Goal: Task Accomplishment & Management: Complete application form

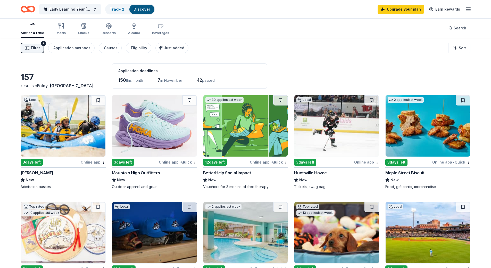
click at [401, 135] on img at bounding box center [428, 125] width 85 height 61
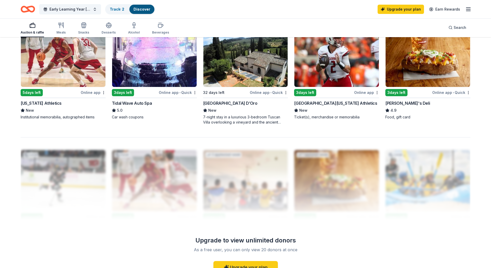
scroll to position [387, 0]
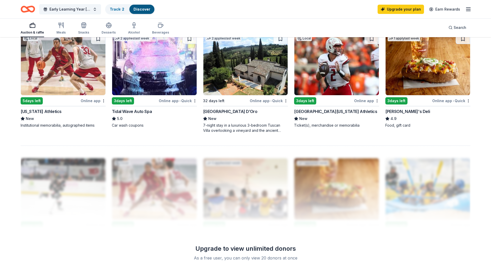
click at [432, 71] on img at bounding box center [428, 64] width 85 height 61
click at [375, 39] on button at bounding box center [372, 39] width 14 height 10
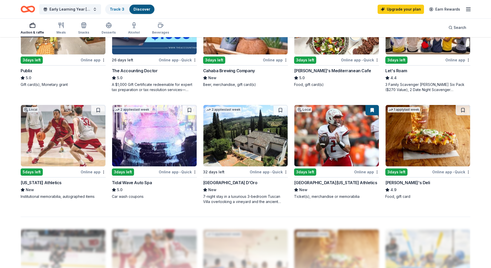
scroll to position [310, 0]
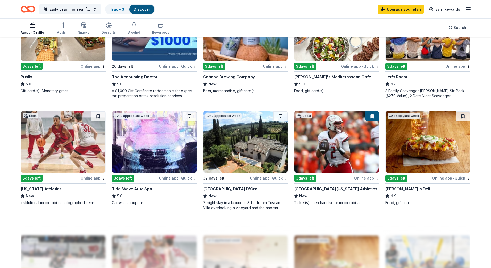
click at [370, 116] on button at bounding box center [372, 116] width 13 height 10
click at [327, 187] on div "University of South Alabama Athletics" at bounding box center [335, 189] width 83 height 6
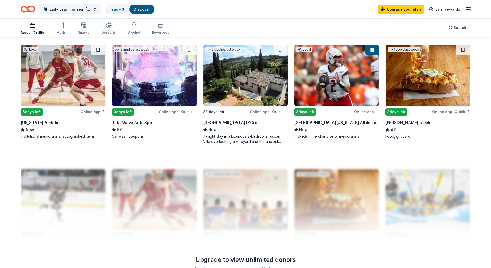
scroll to position [291, 0]
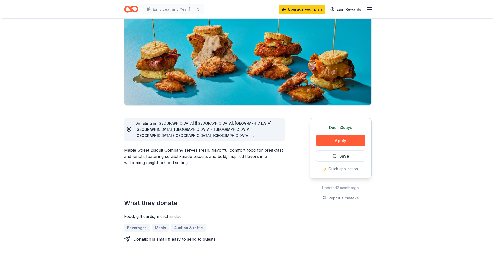
scroll to position [52, 0]
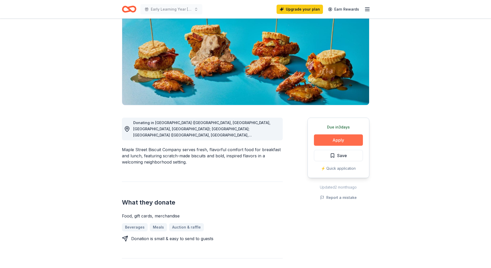
click at [341, 140] on button "Apply" at bounding box center [338, 139] width 49 height 11
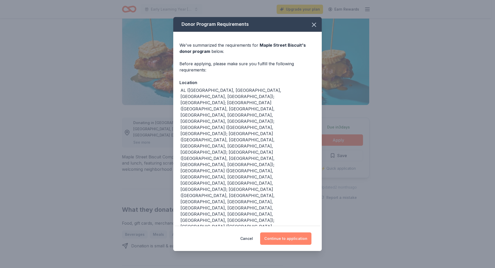
click at [287, 232] on button "Continue to application" at bounding box center [285, 238] width 51 height 12
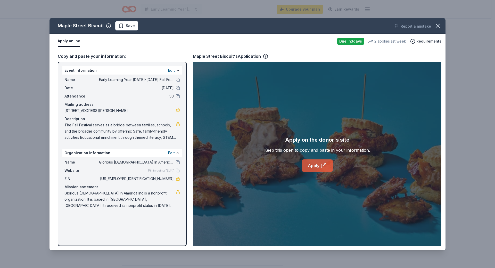
click at [318, 164] on link "Apply" at bounding box center [317, 165] width 31 height 12
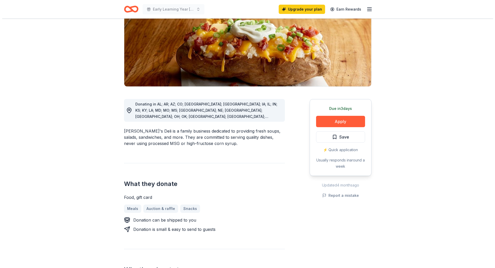
scroll to position [77, 0]
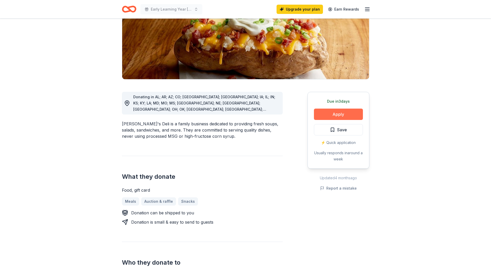
click at [337, 113] on button "Apply" at bounding box center [338, 114] width 49 height 11
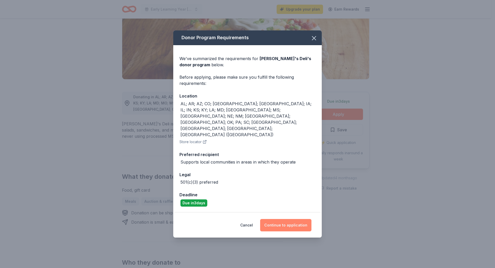
click at [290, 219] on button "Continue to application" at bounding box center [285, 225] width 51 height 12
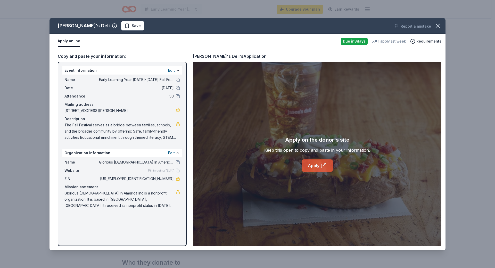
click at [313, 165] on link "Apply" at bounding box center [317, 165] width 31 height 12
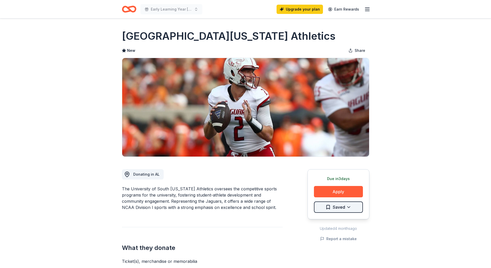
click at [348, 208] on html "Early Learning Year [DATE]-[DATE] Fall Festival and Yard Sale Upgrade your plan…" at bounding box center [245, 134] width 491 height 268
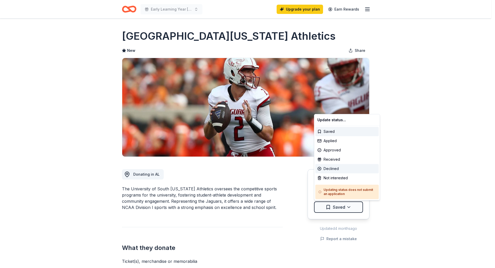
click at [335, 168] on div "Declined" at bounding box center [346, 168] width 63 height 9
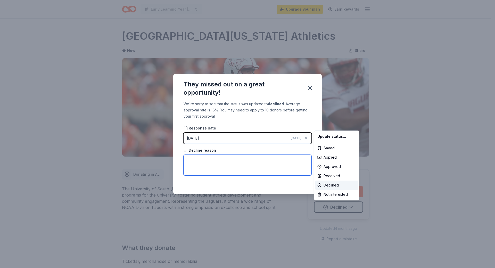
click at [215, 160] on html "Early Learning Year 2025-2026 Fall Festival and Yard Sale Upgrade your plan Ear…" at bounding box center [247, 134] width 495 height 268
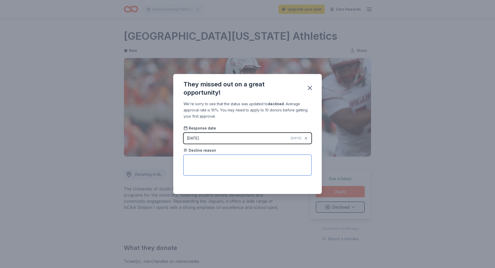
click at [215, 160] on textarea at bounding box center [248, 165] width 128 height 21
type textarea "They have run out of signed memorabilia"
click at [310, 87] on icon "button" at bounding box center [309, 87] width 7 height 7
